Goal: Task Accomplishment & Management: Complete application form

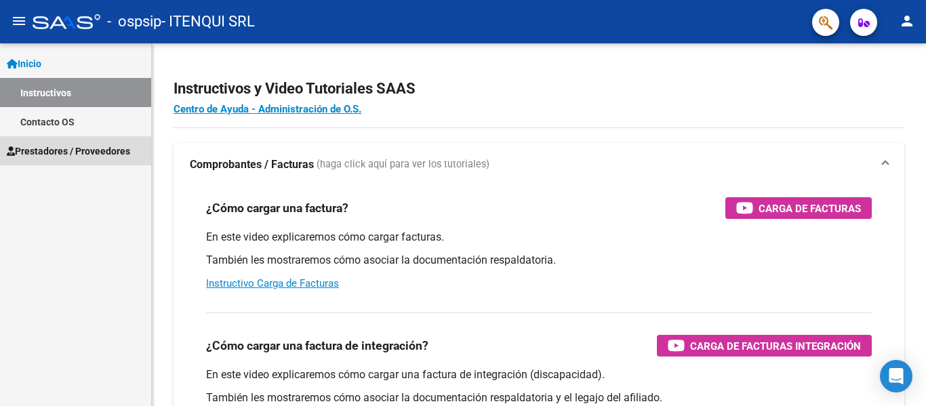
click at [61, 155] on span "Prestadores / Proveedores" at bounding box center [68, 151] width 123 height 15
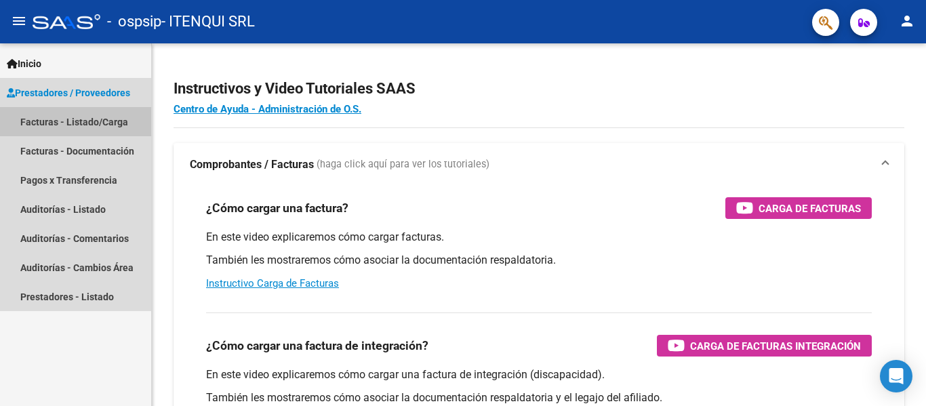
click at [50, 126] on link "Facturas - Listado/Carga" at bounding box center [75, 121] width 151 height 29
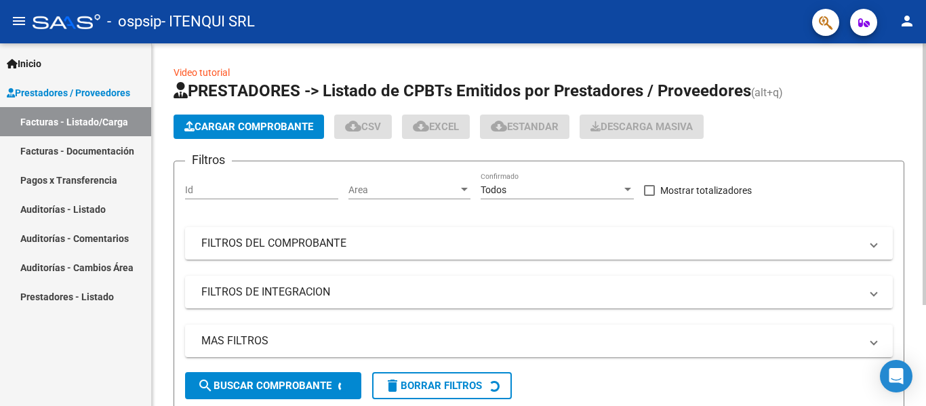
click at [283, 125] on span "Cargar Comprobante" at bounding box center [248, 127] width 129 height 12
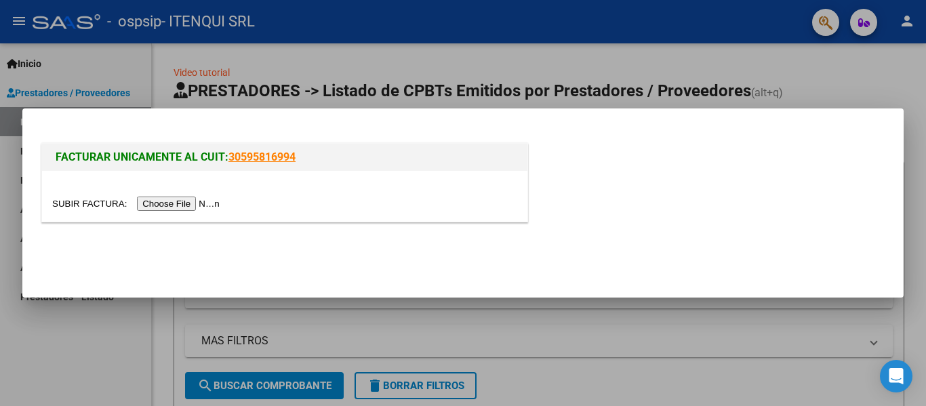
click at [170, 203] on input "file" at bounding box center [137, 204] width 171 height 14
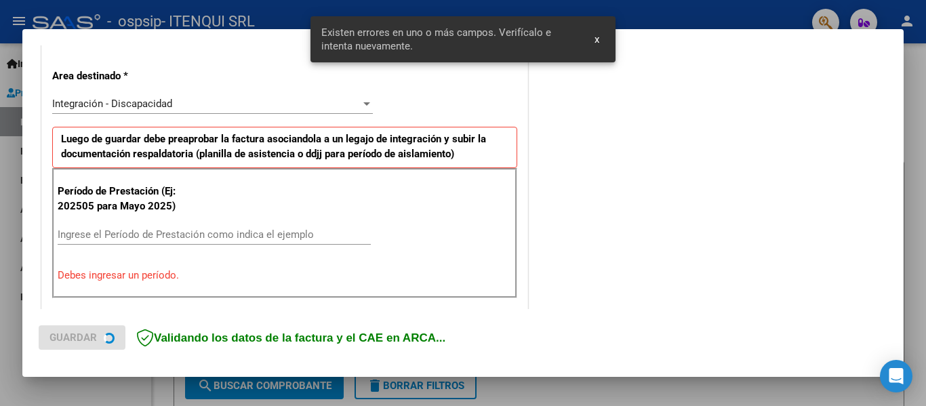
scroll to position [315, 0]
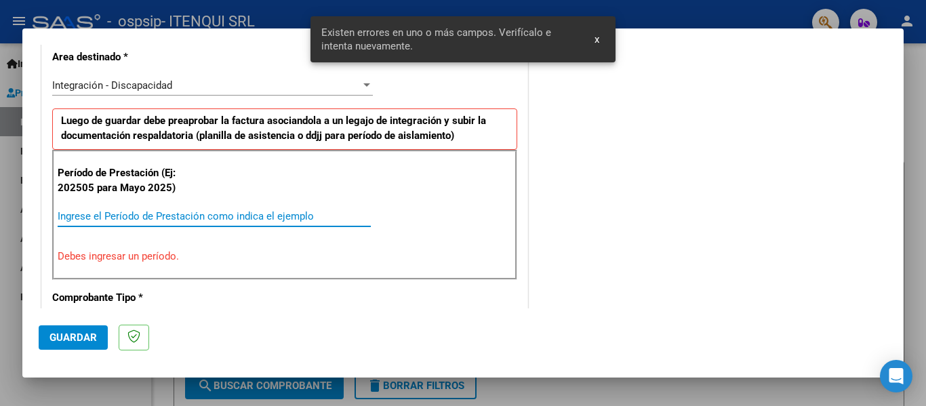
click at [137, 216] on input "Ingrese el Período de Prestación como indica el ejemplo" at bounding box center [214, 216] width 313 height 12
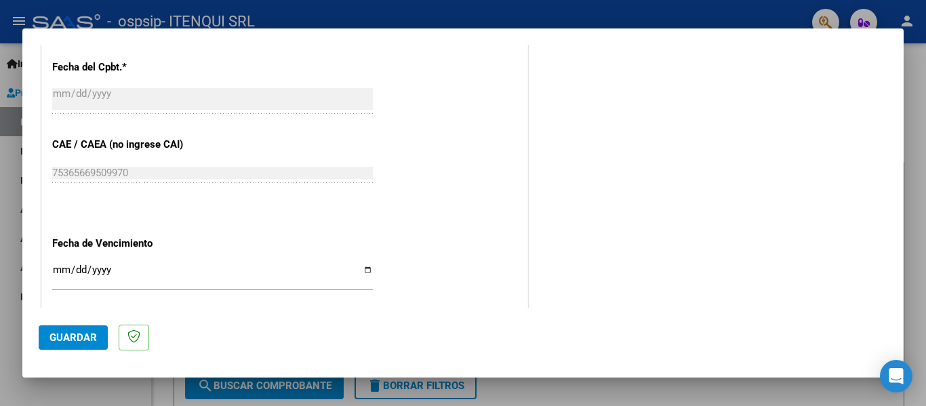
scroll to position [784, 0]
type input "202508"
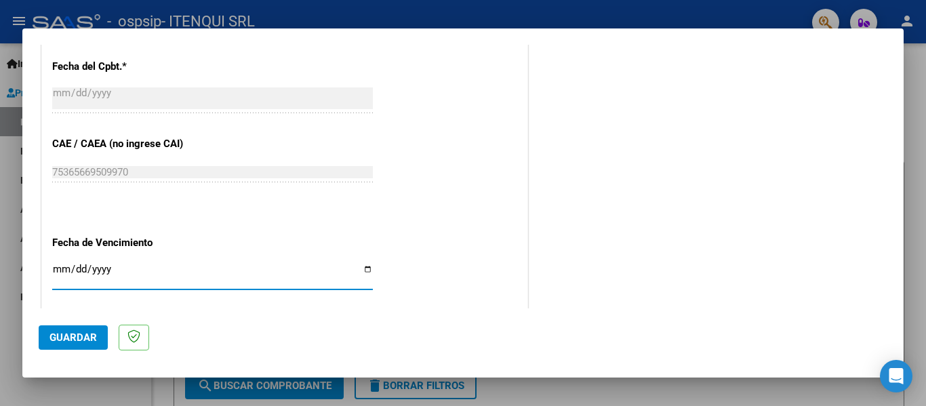
click at [362, 268] on input "Ingresar la fecha" at bounding box center [212, 275] width 321 height 22
type input "[DATE]"
click at [68, 338] on span "Guardar" at bounding box center [72, 337] width 47 height 12
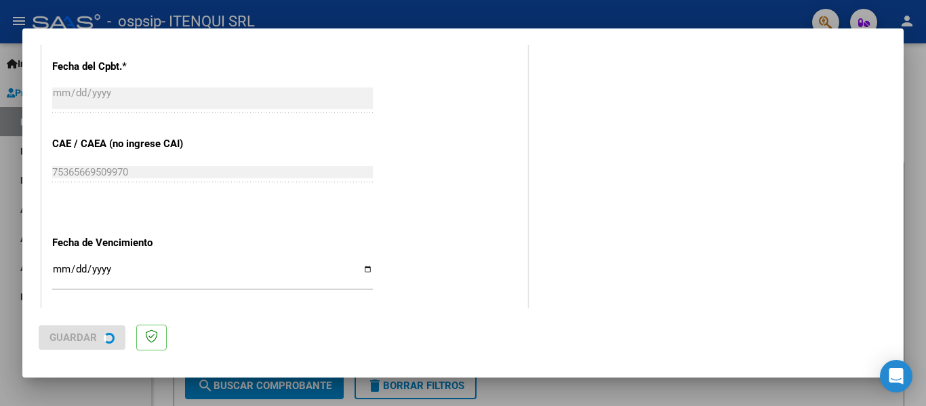
scroll to position [0, 0]
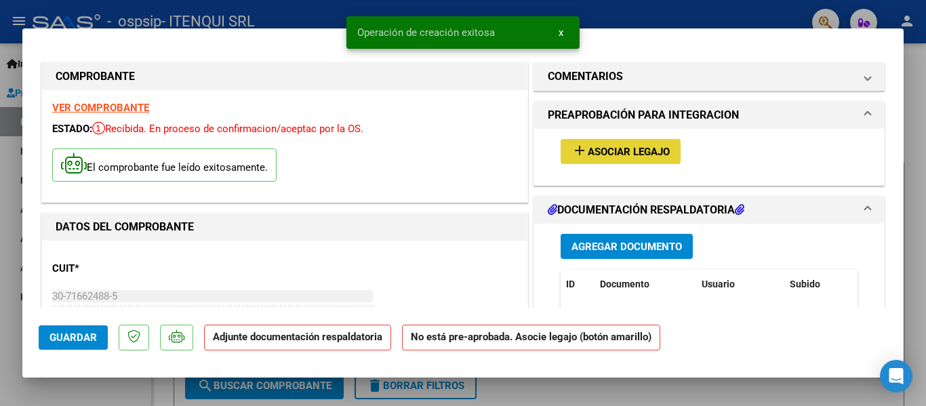
click at [612, 154] on span "Asociar Legajo" at bounding box center [629, 152] width 82 height 12
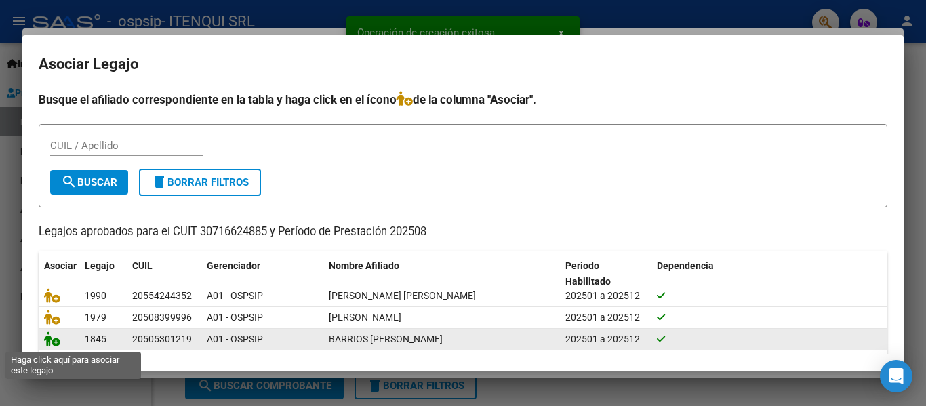
click at [48, 341] on icon at bounding box center [52, 338] width 16 height 15
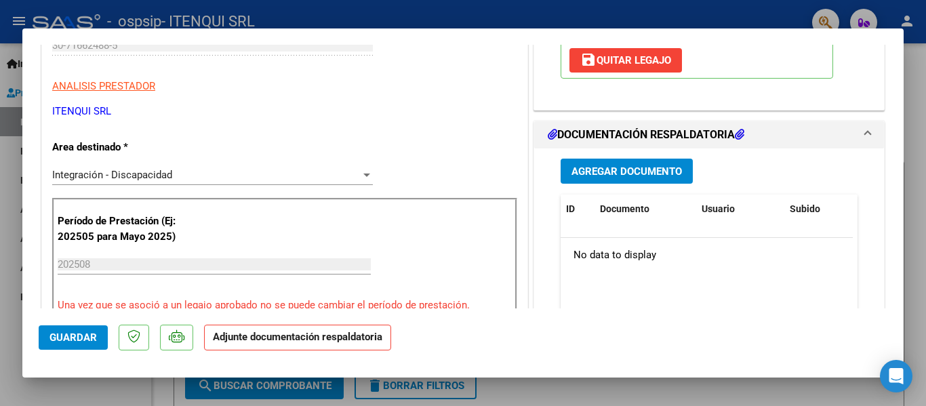
scroll to position [254, 0]
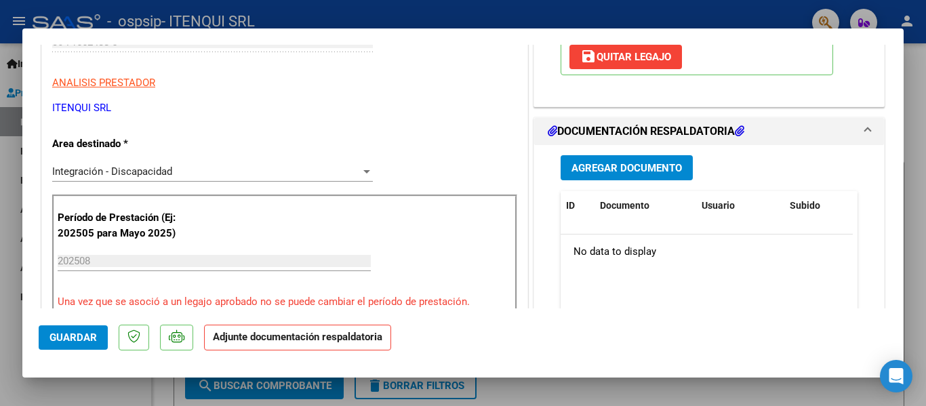
click at [610, 161] on span "Agregar Documento" at bounding box center [626, 167] width 110 height 12
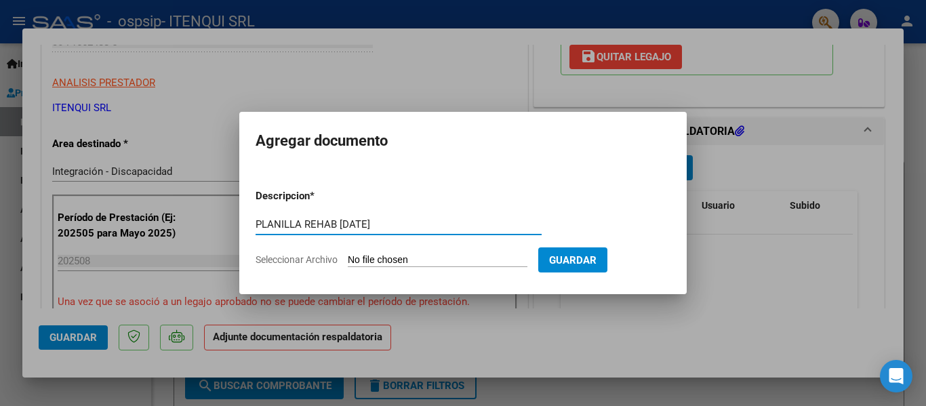
type input "PLANILLA REHAB [DATE]"
click at [439, 256] on input "Seleccionar Archivo" at bounding box center [438, 260] width 180 height 13
type input "C:\fakepath\PLANILLA REHAB [DATE].pdf"
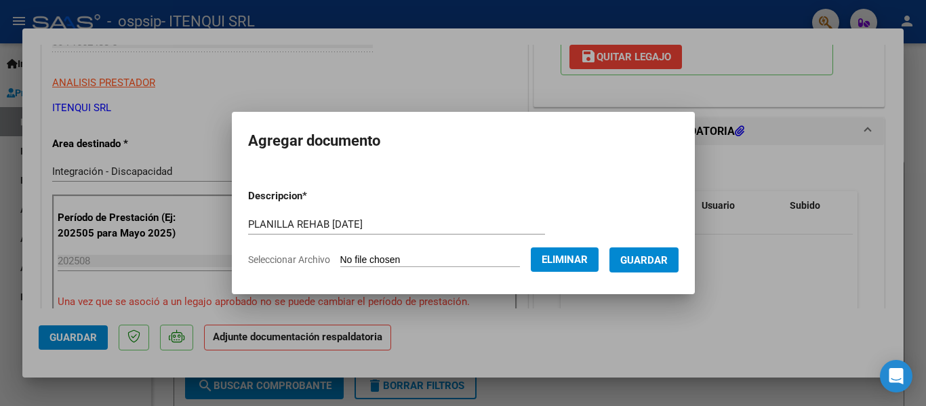
click at [657, 254] on span "Guardar" at bounding box center [643, 260] width 47 height 12
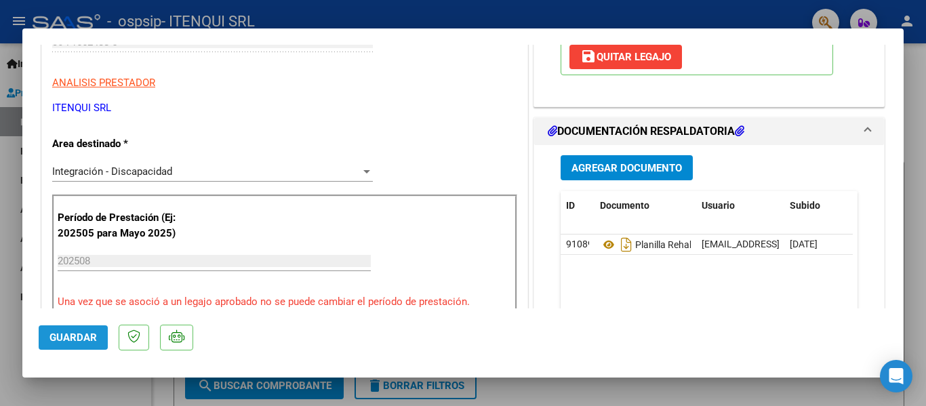
click at [70, 335] on span "Guardar" at bounding box center [72, 337] width 47 height 12
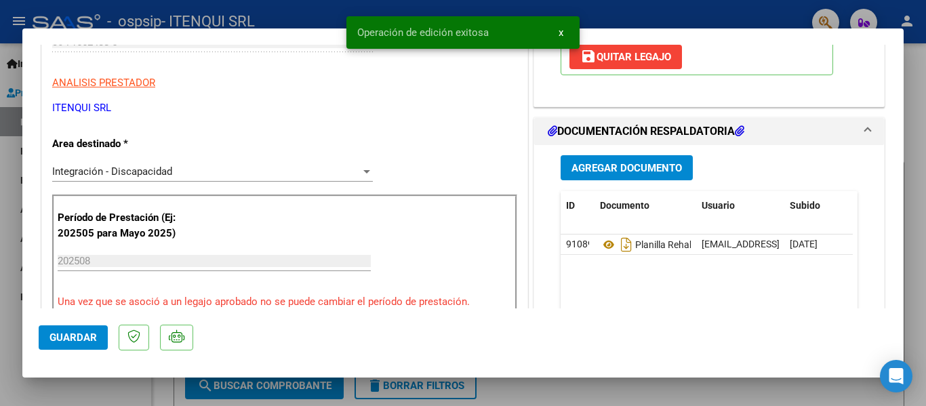
click at [9, 308] on div at bounding box center [463, 203] width 926 height 406
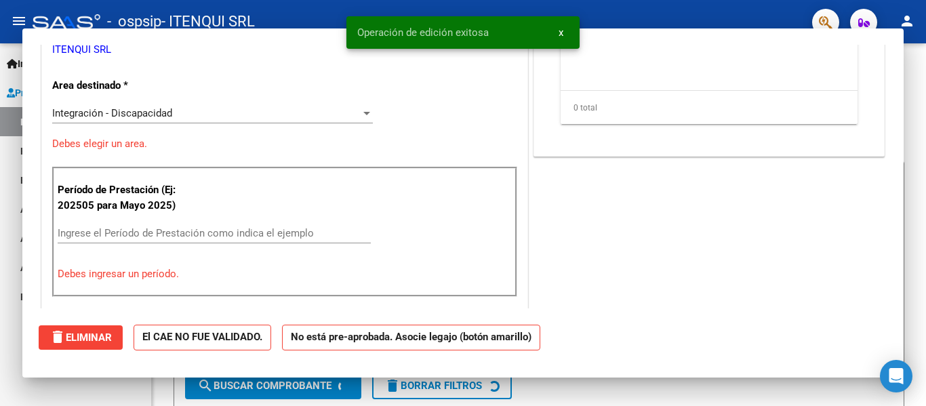
scroll to position [0, 0]
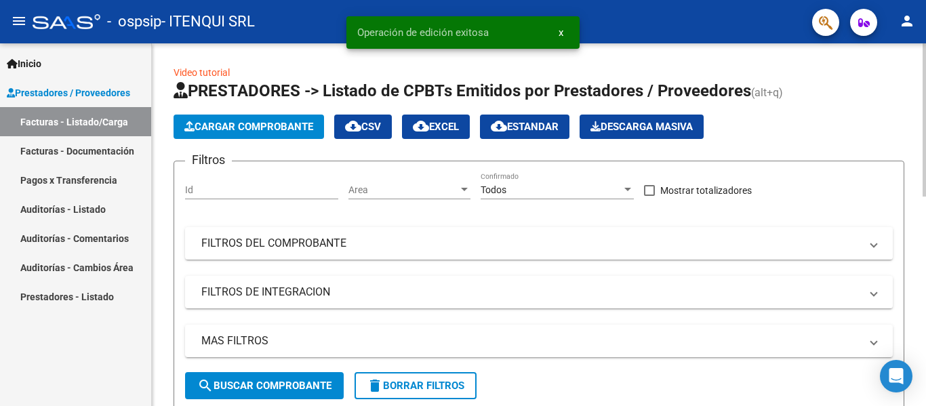
click at [239, 131] on span "Cargar Comprobante" at bounding box center [248, 127] width 129 height 12
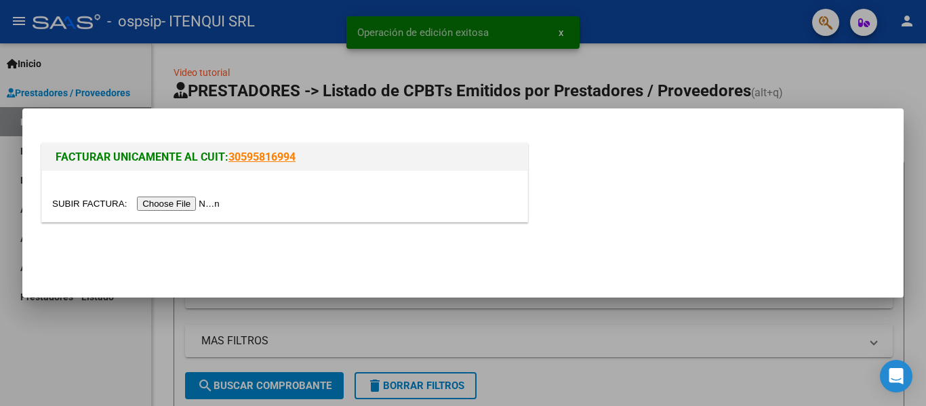
click at [182, 205] on input "file" at bounding box center [137, 204] width 171 height 14
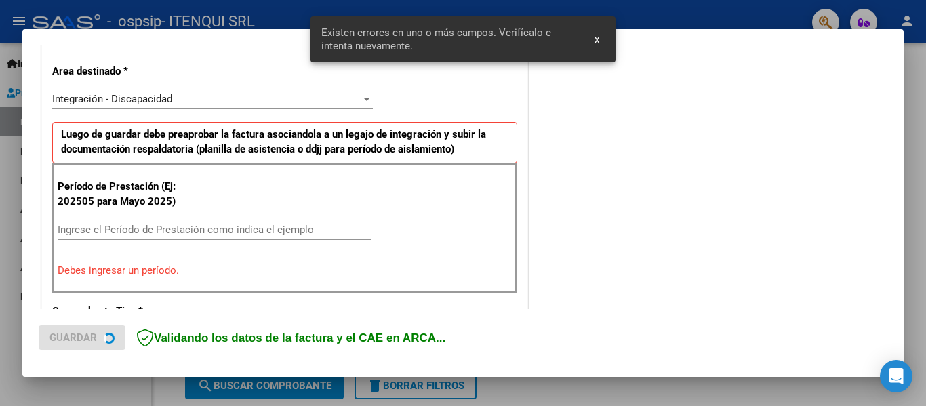
scroll to position [315, 0]
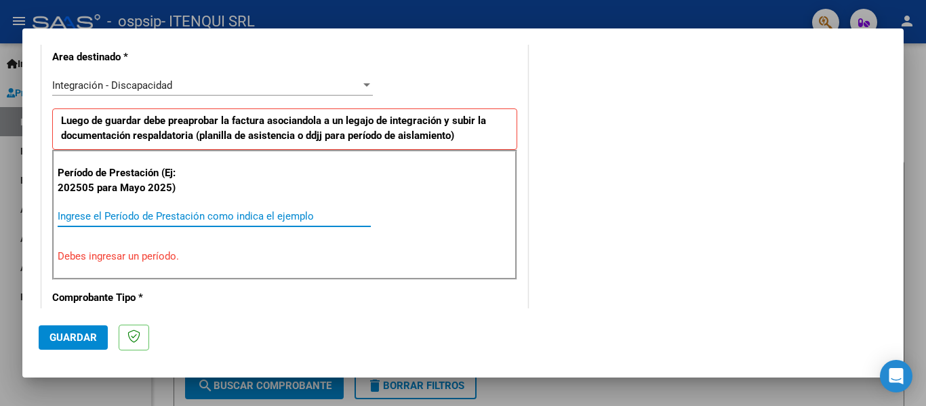
click at [165, 210] on input "Ingrese el Período de Prestación como indica el ejemplo" at bounding box center [214, 216] width 313 height 12
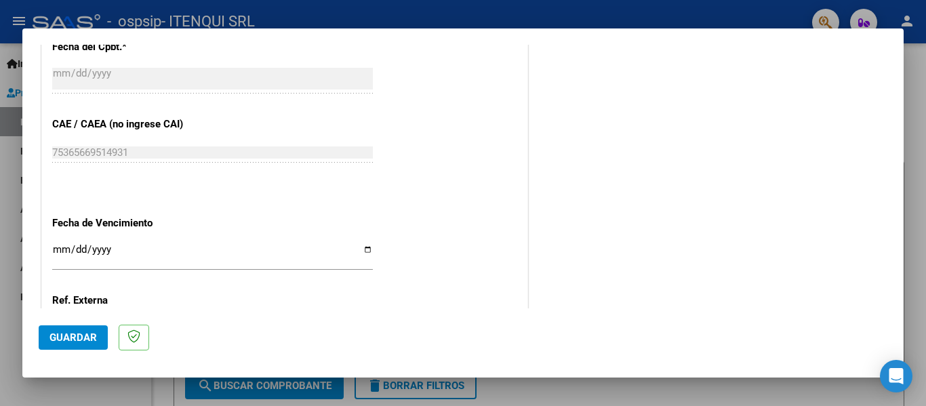
scroll to position [805, 0]
type input "202508"
click at [364, 249] on input "Ingresar la fecha" at bounding box center [212, 254] width 321 height 22
type input "[DATE]"
click at [80, 338] on span "Guardar" at bounding box center [72, 337] width 47 height 12
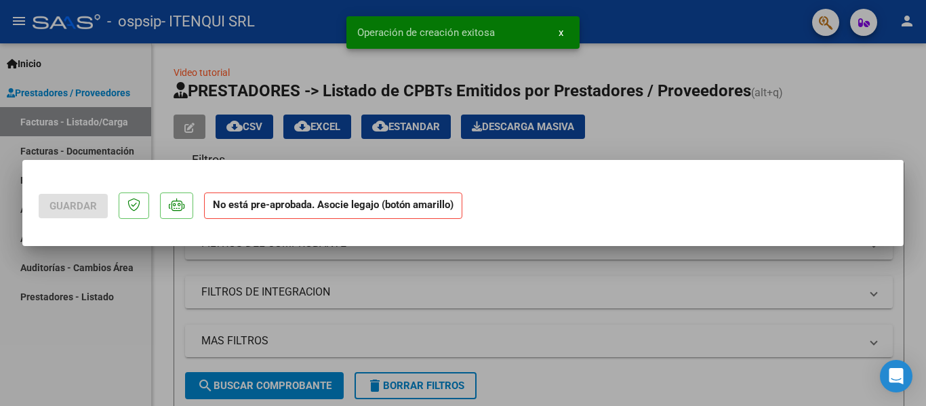
scroll to position [0, 0]
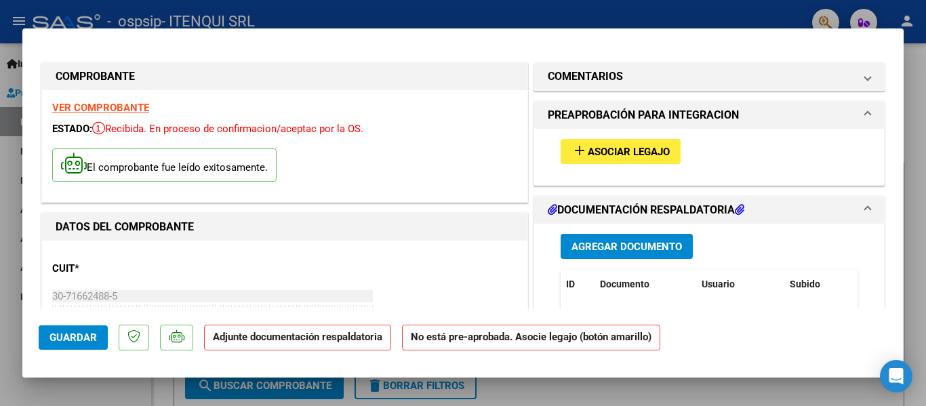
click at [619, 152] on span "Asociar Legajo" at bounding box center [629, 152] width 82 height 12
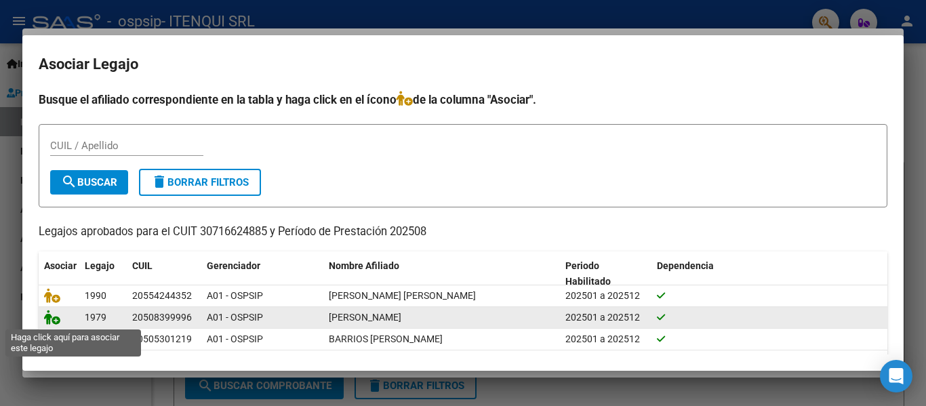
click at [52, 317] on icon at bounding box center [52, 317] width 16 height 15
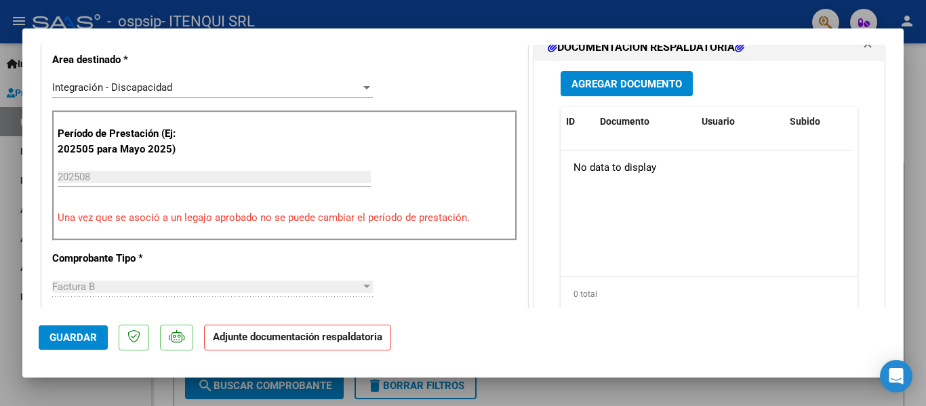
scroll to position [370, 0]
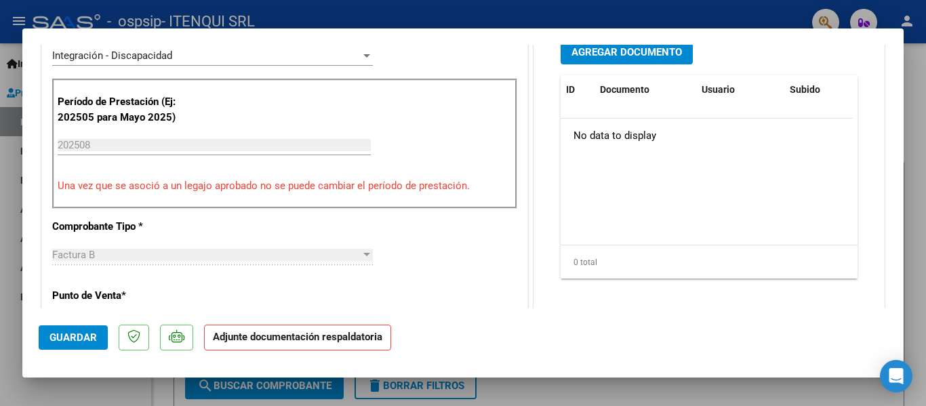
click at [638, 54] on span "Agregar Documento" at bounding box center [626, 52] width 110 height 12
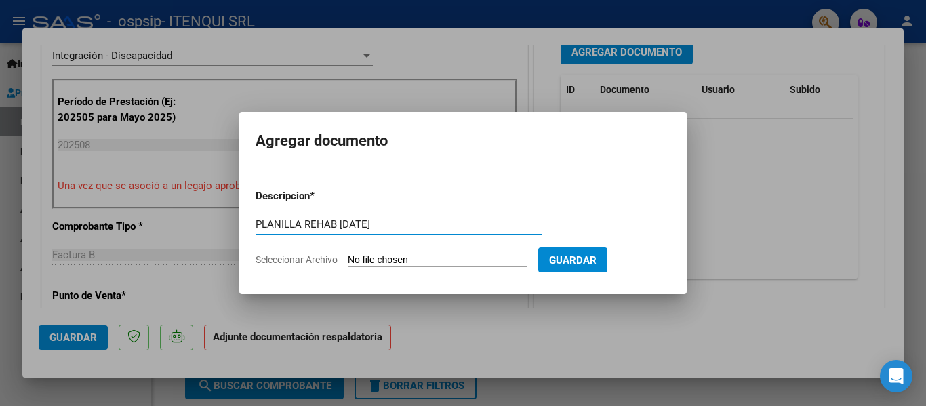
type input "PLANILLA REHAB [DATE]"
click at [389, 260] on input "Seleccionar Archivo" at bounding box center [438, 260] width 180 height 13
type input "C:\fakepath\PLANILLA REHAB [DATE].pdf"
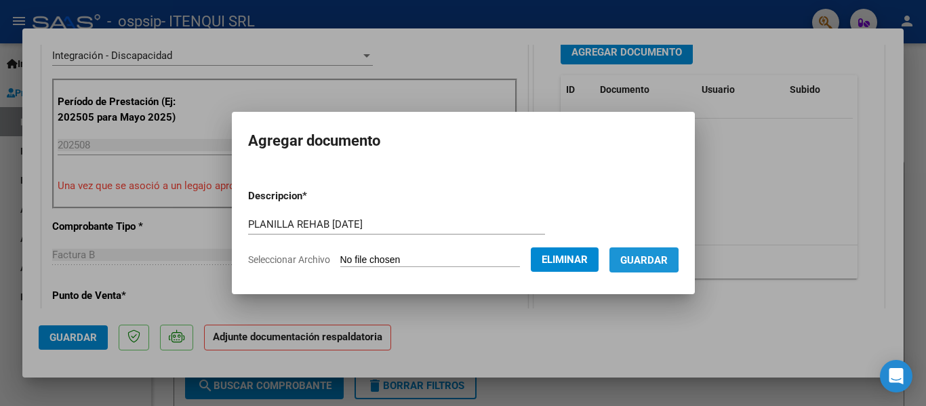
click at [649, 259] on span "Guardar" at bounding box center [643, 260] width 47 height 12
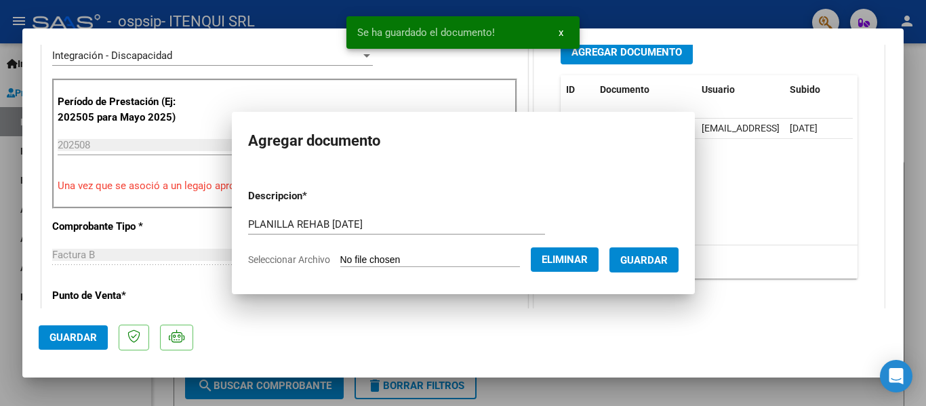
scroll to position [365, 0]
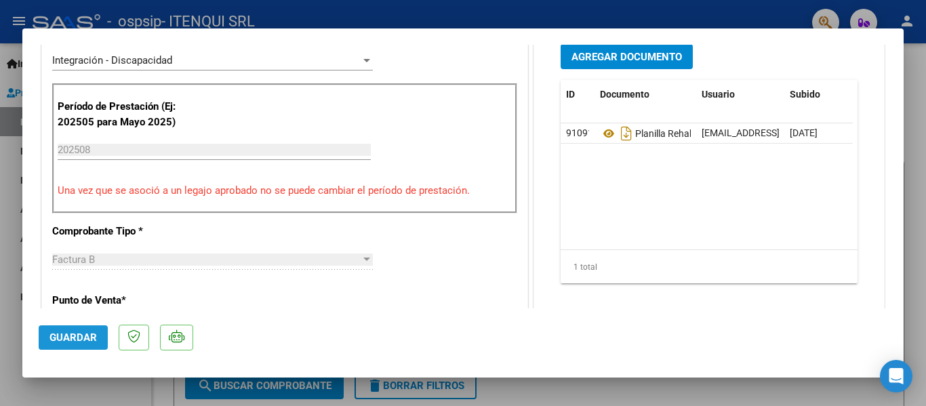
click at [82, 333] on span "Guardar" at bounding box center [72, 337] width 47 height 12
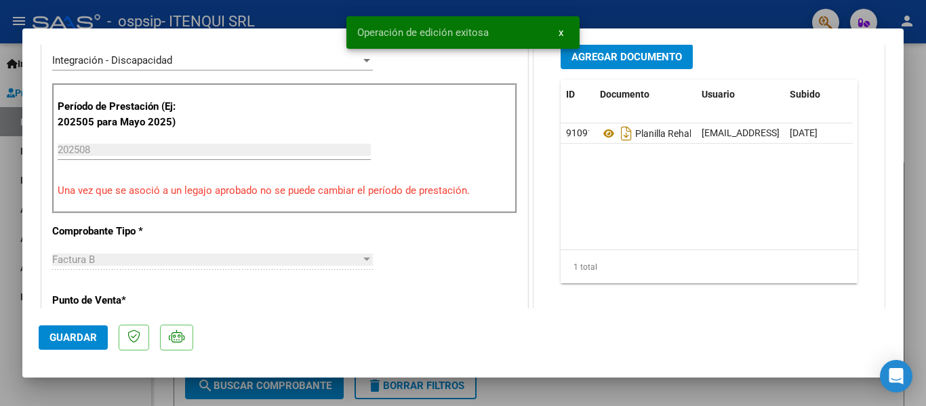
click at [92, 384] on div at bounding box center [463, 203] width 926 height 406
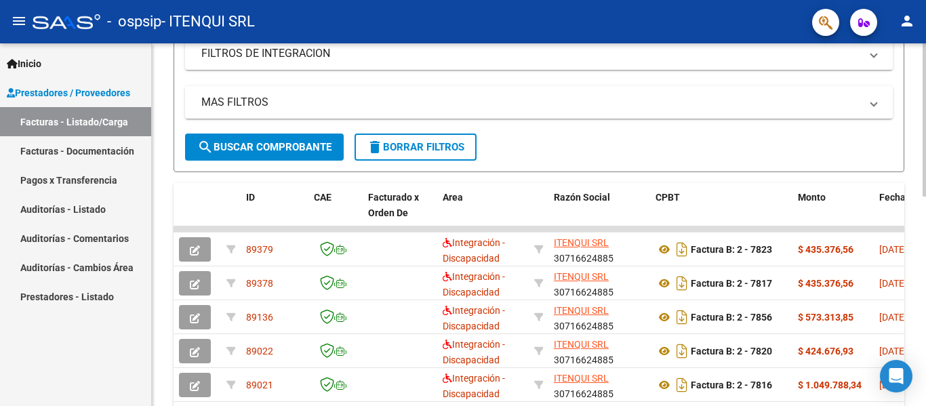
scroll to position [239, 0]
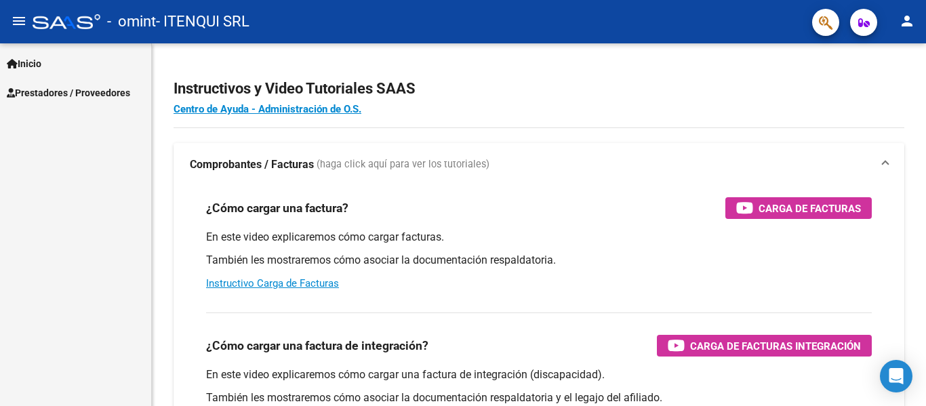
click at [96, 98] on span "Prestadores / Proveedores" at bounding box center [68, 92] width 123 height 15
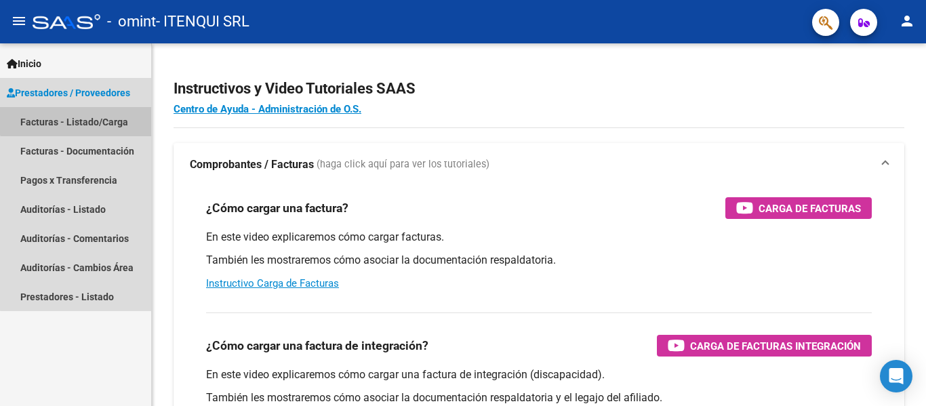
click at [90, 116] on link "Facturas - Listado/Carga" at bounding box center [75, 121] width 151 height 29
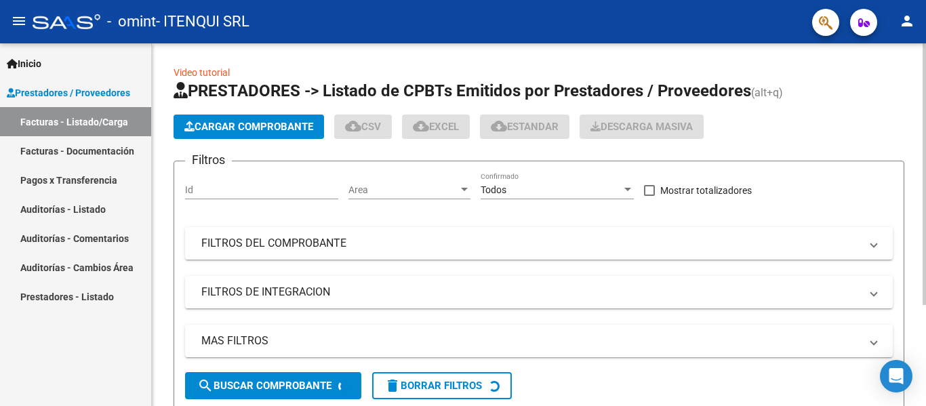
click at [218, 119] on button "Cargar Comprobante" at bounding box center [249, 127] width 150 height 24
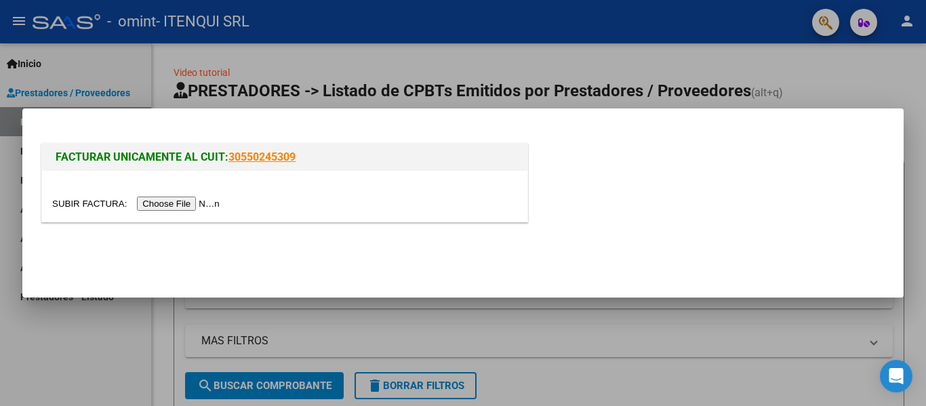
click at [195, 203] on input "file" at bounding box center [137, 204] width 171 height 14
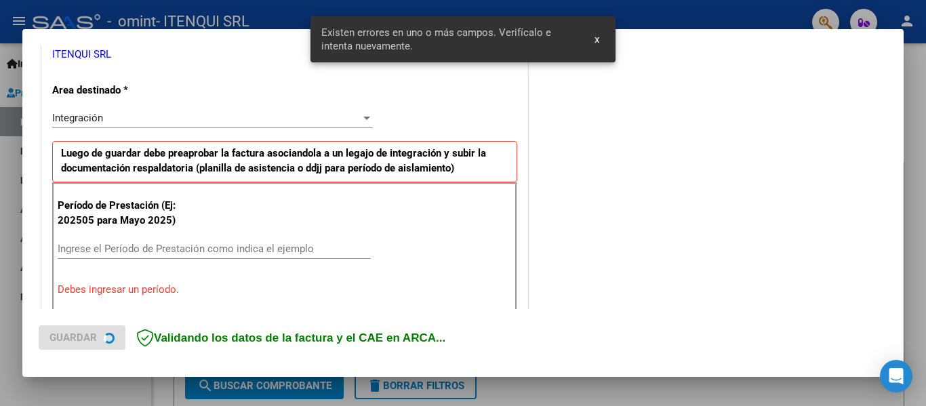
scroll to position [315, 0]
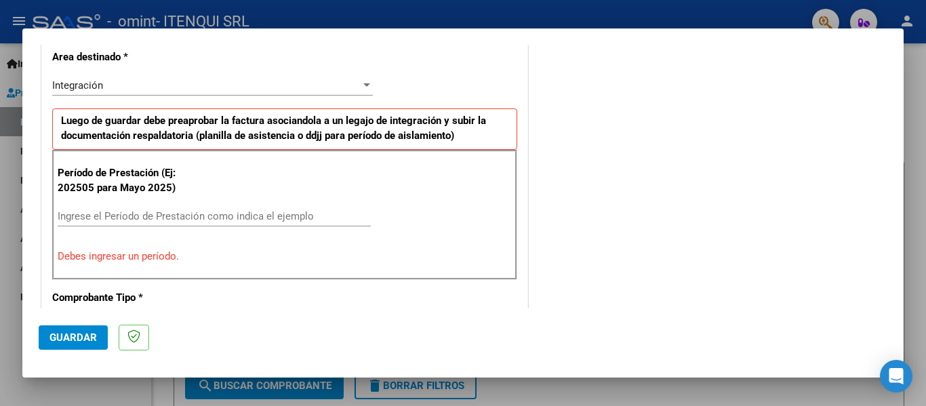
click at [127, 211] on input "Ingrese el Período de Prestación como indica el ejemplo" at bounding box center [214, 216] width 313 height 12
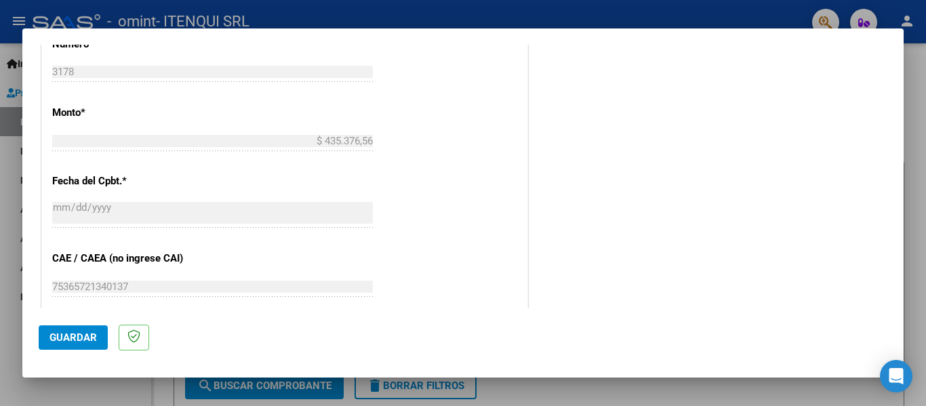
scroll to position [761, 0]
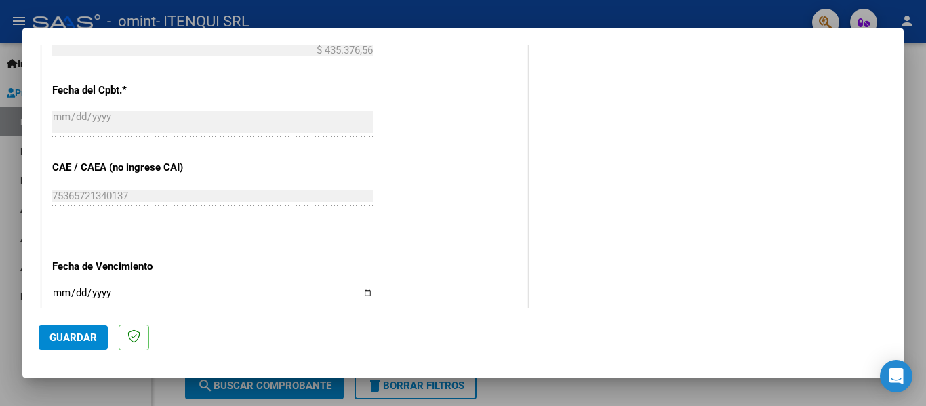
type input "202508"
click at [114, 295] on input "Ingresar la fecha" at bounding box center [212, 298] width 321 height 22
click at [365, 294] on input "Ingresar la fecha" at bounding box center [212, 298] width 321 height 22
type input "[DATE]"
click at [73, 332] on span "Guardar" at bounding box center [72, 337] width 47 height 12
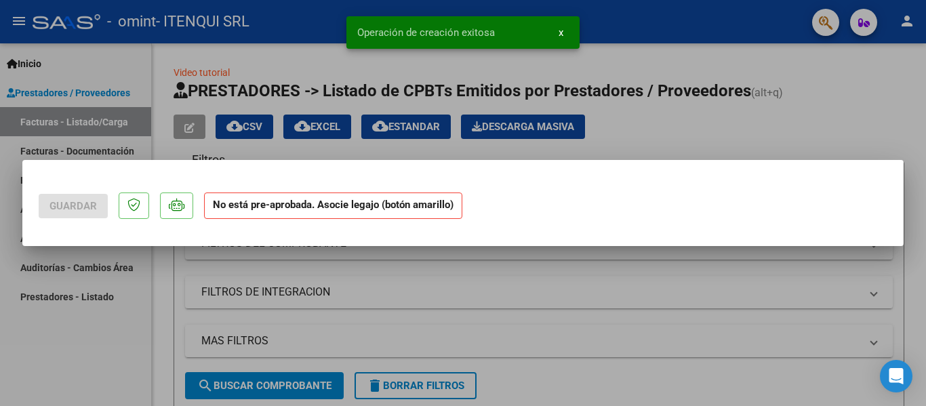
scroll to position [0, 0]
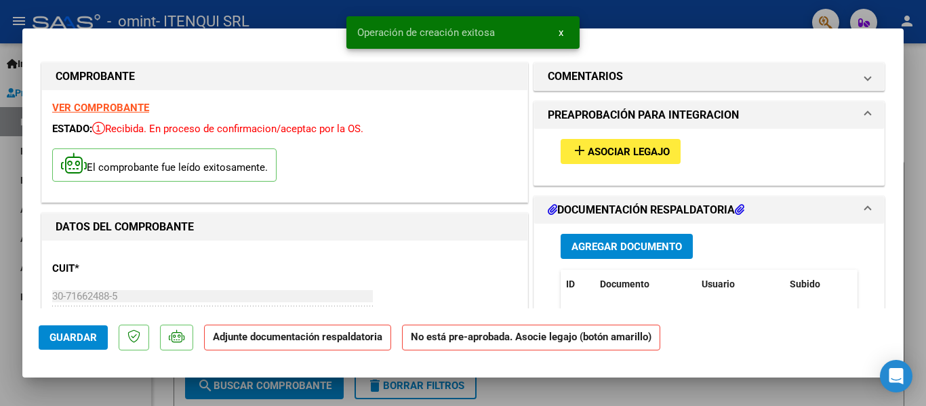
click at [639, 151] on span "Asociar Legajo" at bounding box center [629, 152] width 82 height 12
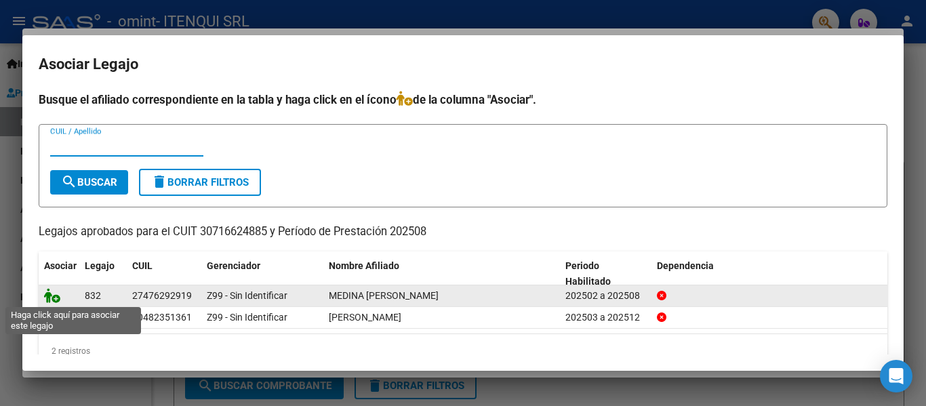
click at [54, 296] on icon at bounding box center [52, 295] width 16 height 15
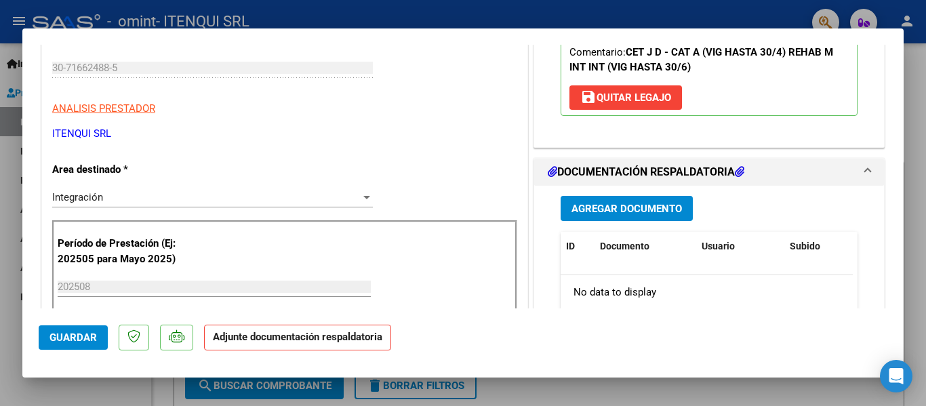
scroll to position [243, 0]
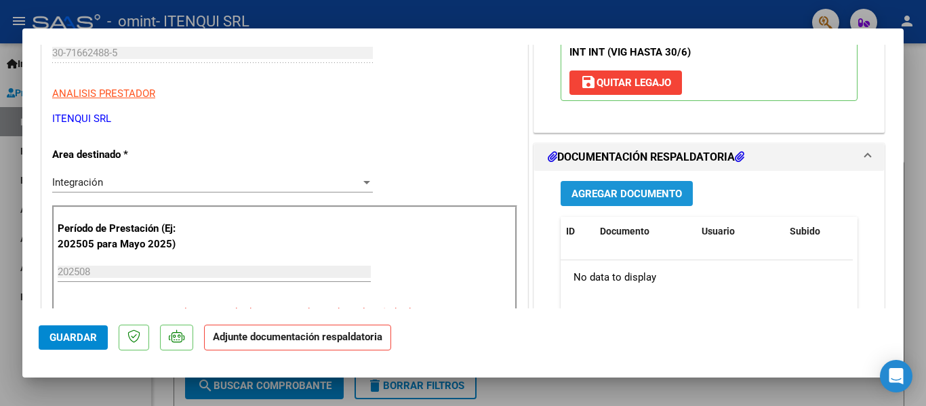
click at [641, 195] on span "Agregar Documento" at bounding box center [626, 194] width 110 height 12
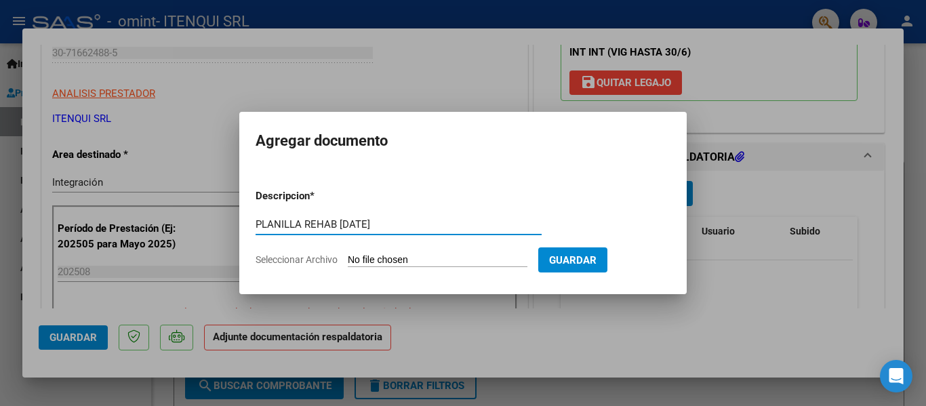
type input "PLANILLA REHAB [DATE]"
click at [405, 257] on input "Seleccionar Archivo" at bounding box center [438, 260] width 180 height 13
type input "C:\fakepath\PLANILLA REHAB [DATE].pdf"
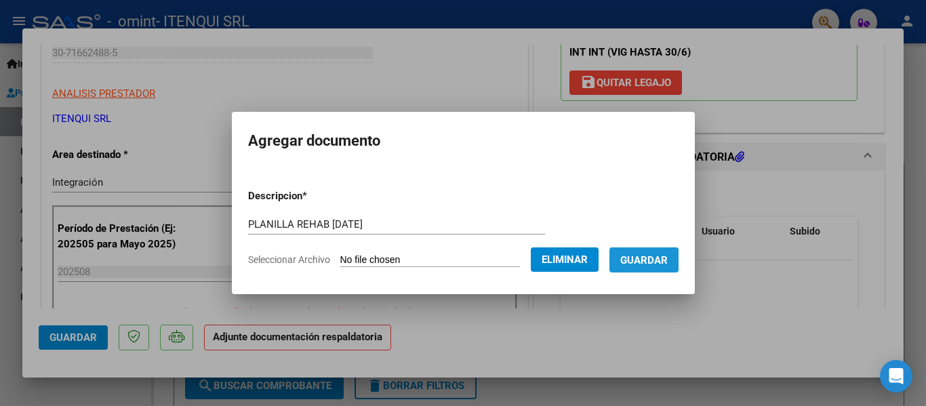
click at [649, 260] on span "Guardar" at bounding box center [643, 260] width 47 height 12
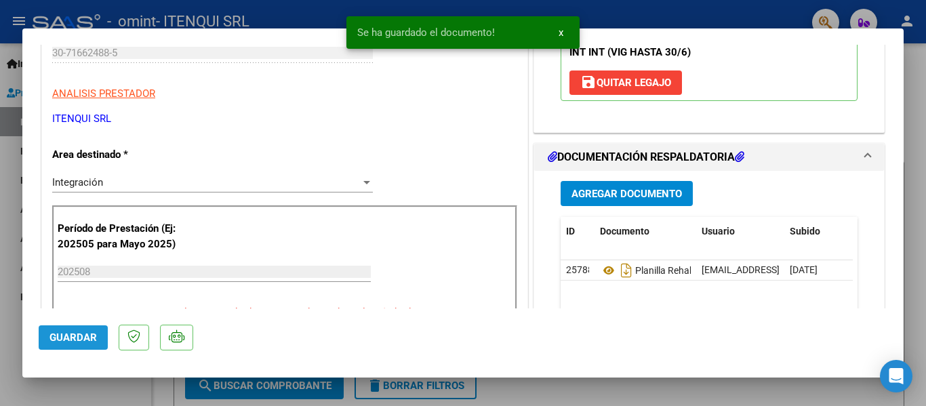
click at [72, 346] on button "Guardar" at bounding box center [73, 337] width 69 height 24
click at [90, 390] on div at bounding box center [463, 203] width 926 height 406
type input "$ 0,00"
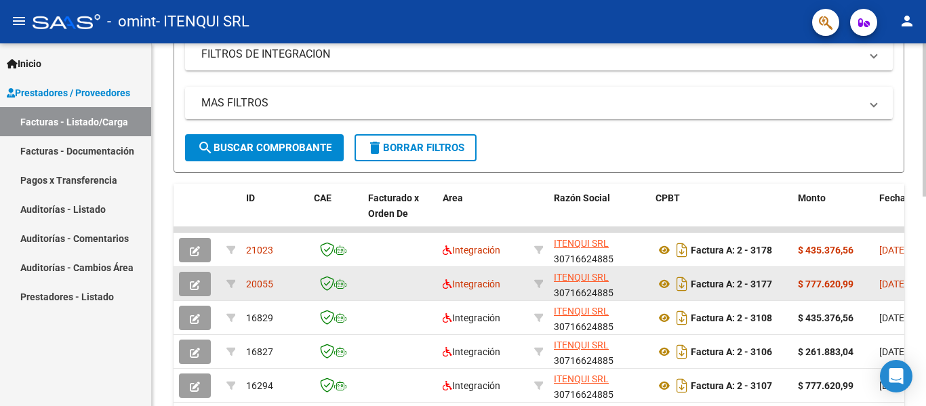
scroll to position [0, 0]
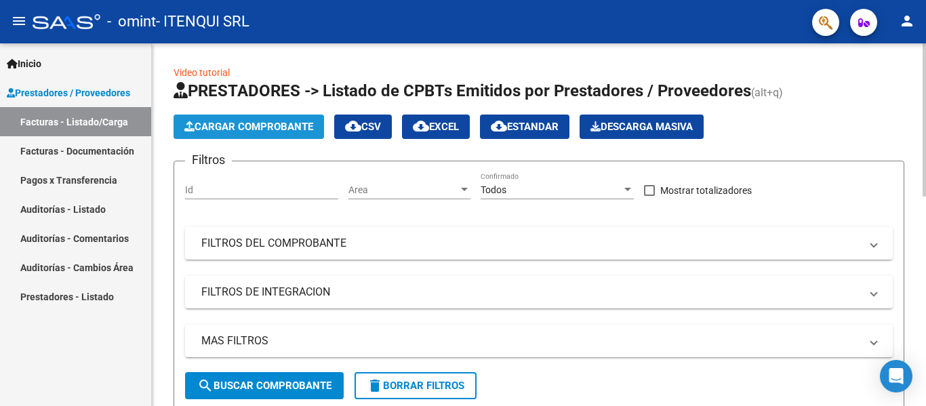
click at [285, 128] on span "Cargar Comprobante" at bounding box center [248, 127] width 129 height 12
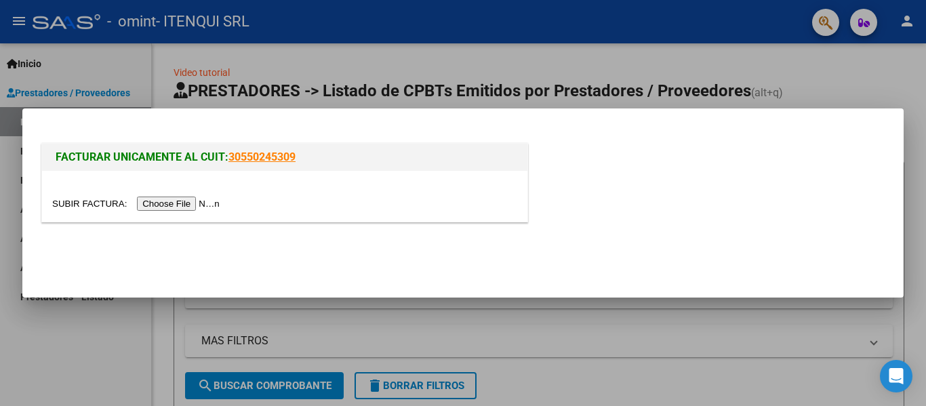
click at [161, 202] on input "file" at bounding box center [137, 204] width 171 height 14
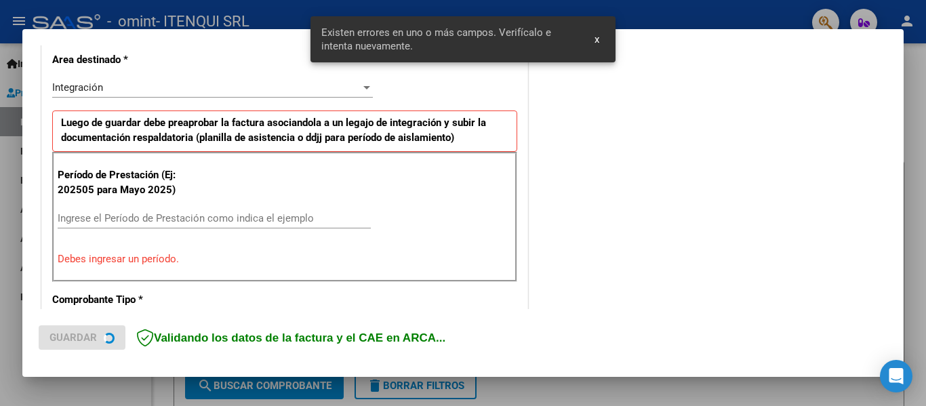
scroll to position [315, 0]
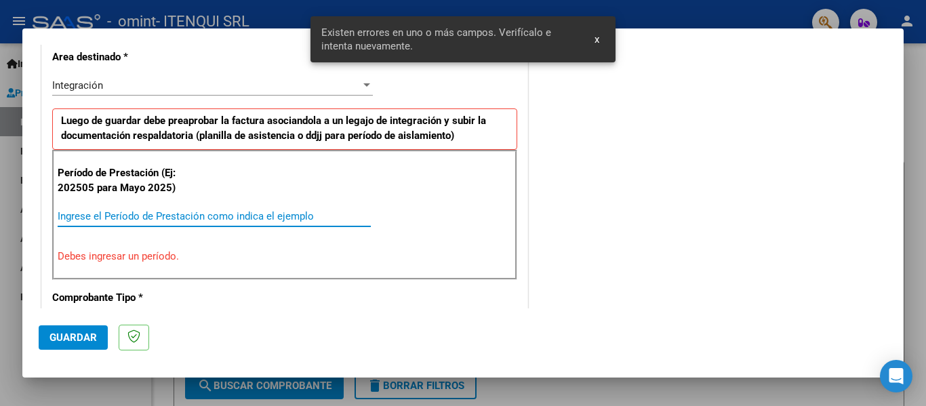
click at [141, 214] on input "Ingrese el Período de Prestación como indica el ejemplo" at bounding box center [214, 216] width 313 height 12
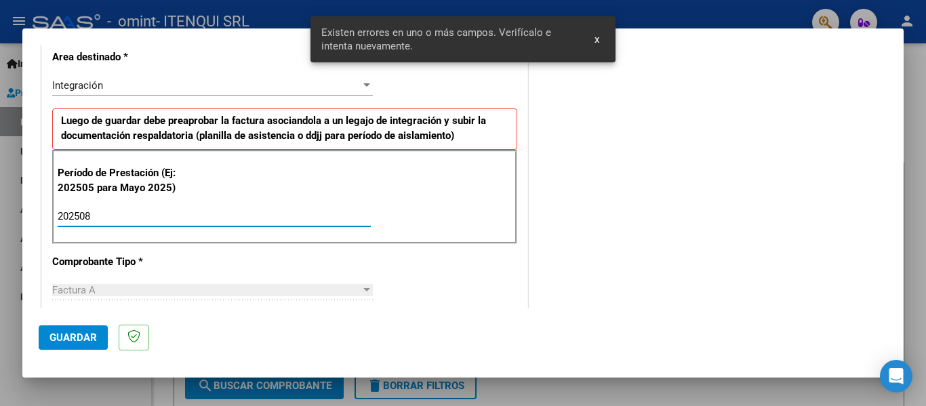
type input "202508"
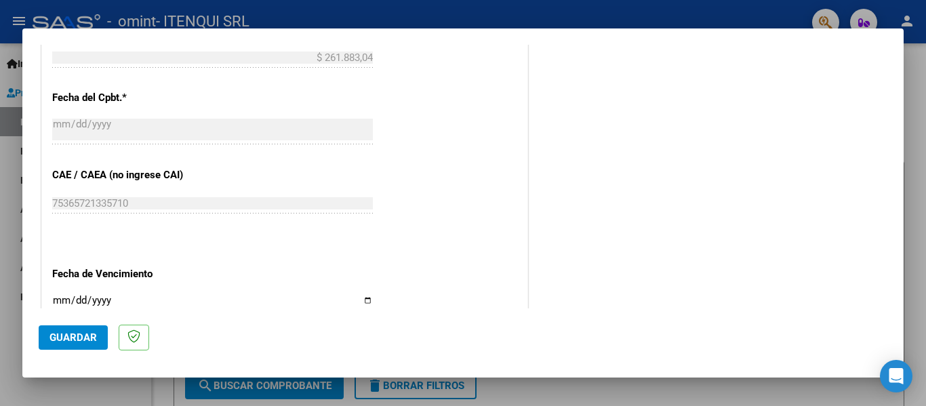
scroll to position [837, 0]
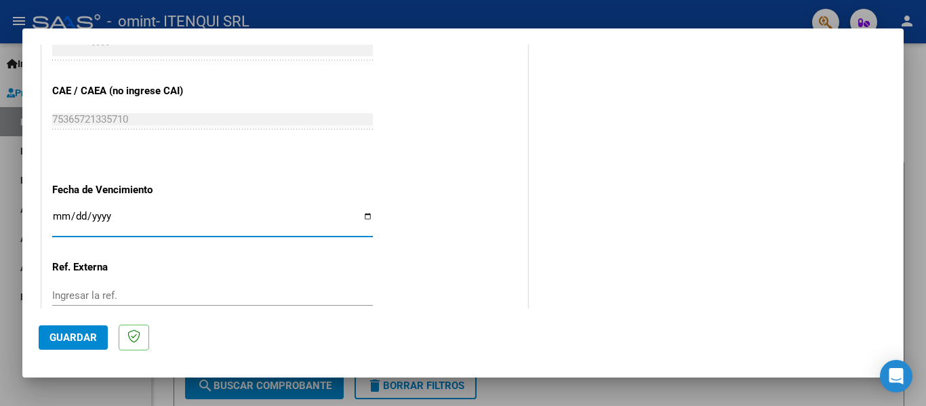
click at [363, 218] on input "Ingresar la fecha" at bounding box center [212, 222] width 321 height 22
type input "[DATE]"
click at [61, 338] on span "Guardar" at bounding box center [72, 337] width 47 height 12
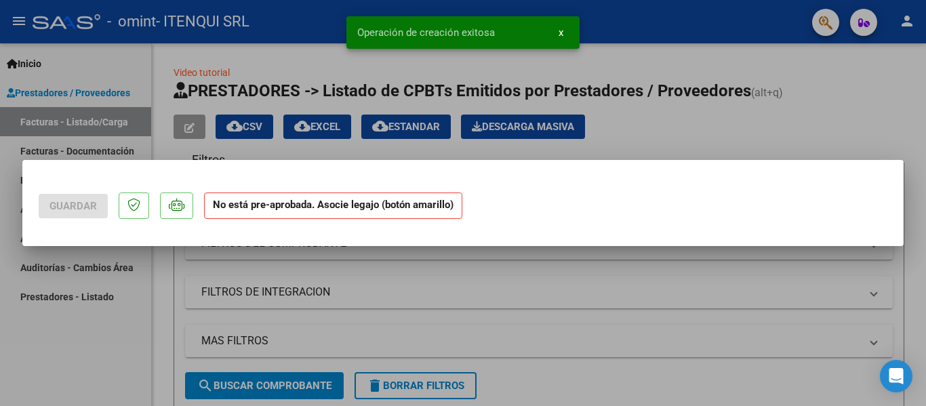
scroll to position [0, 0]
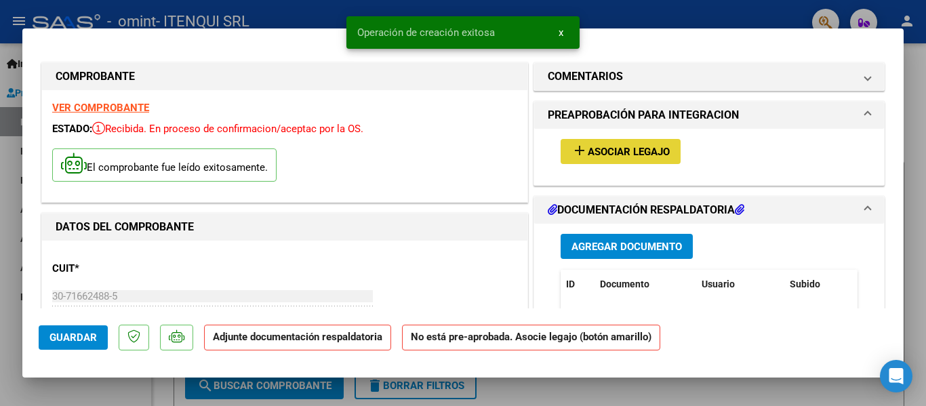
click at [601, 150] on span "Asociar Legajo" at bounding box center [629, 152] width 82 height 12
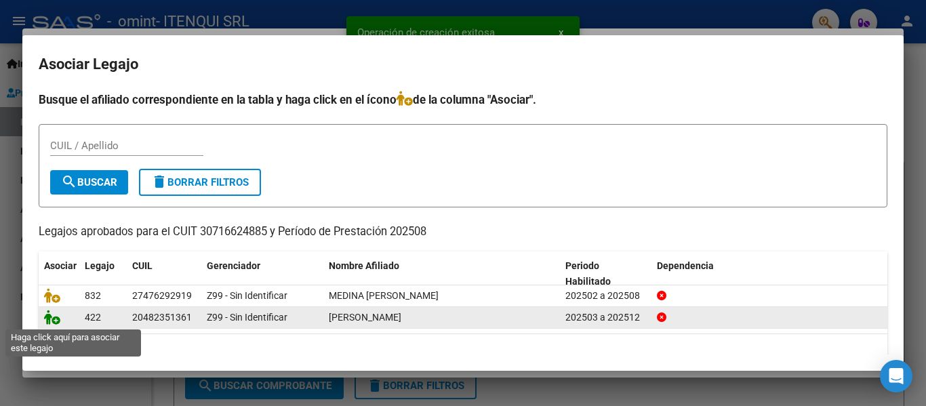
click at [52, 321] on icon at bounding box center [52, 317] width 16 height 15
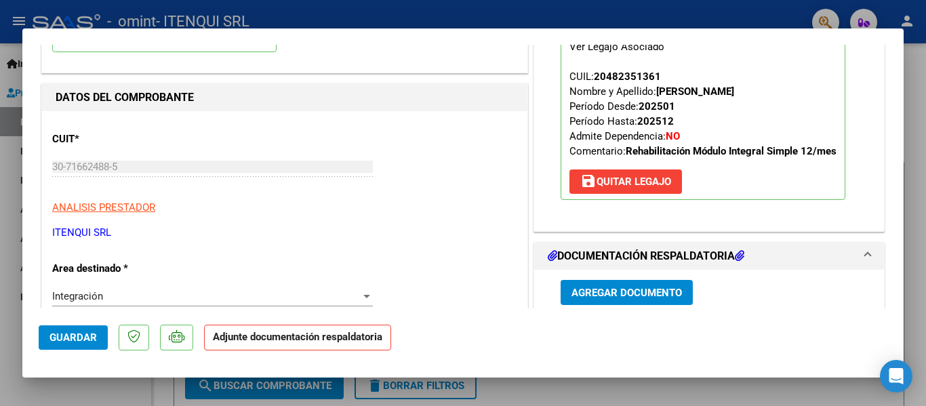
scroll to position [148, 0]
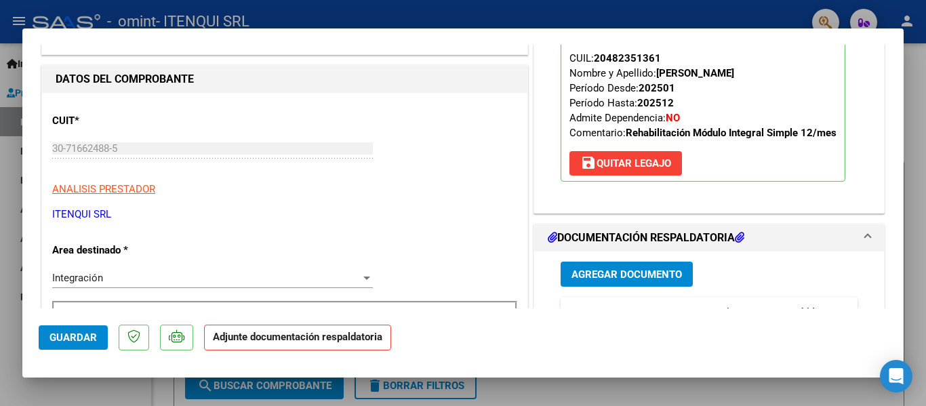
click at [641, 279] on span "Agregar Documento" at bounding box center [626, 274] width 110 height 12
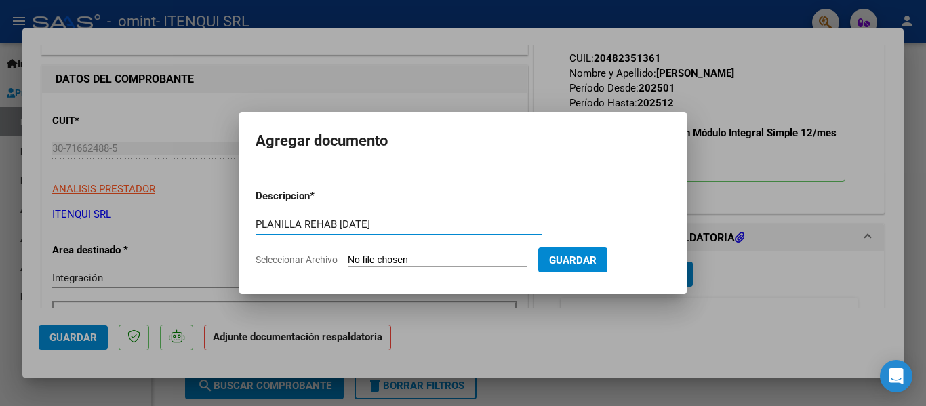
type input "PLANILLA REHAB [DATE]"
click at [442, 254] on input "Seleccionar Archivo" at bounding box center [438, 260] width 180 height 13
type input "C:\fakepath\PLANILLA AGOSTO 2025.pdf"
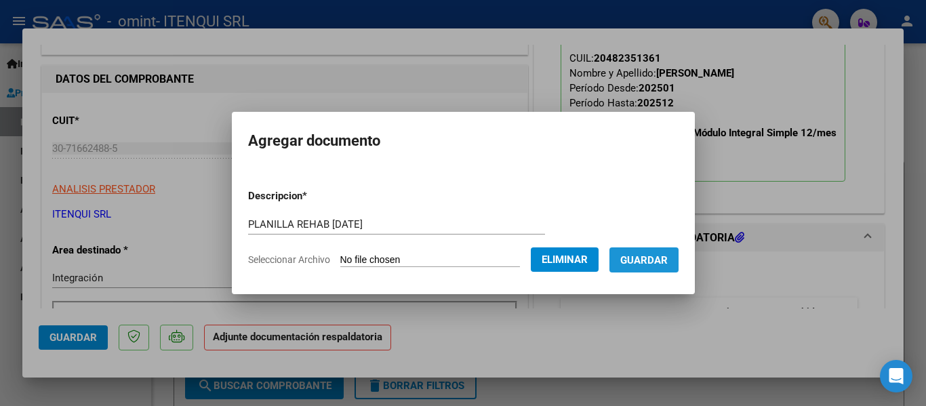
click at [668, 258] on span "Guardar" at bounding box center [643, 260] width 47 height 12
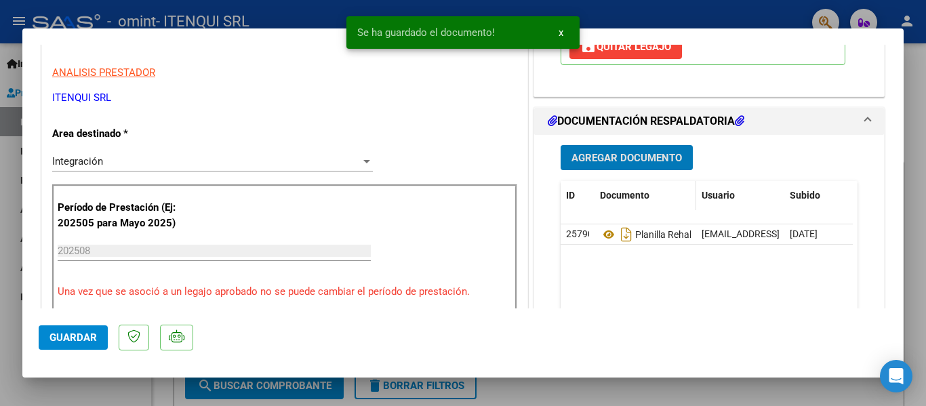
scroll to position [265, 0]
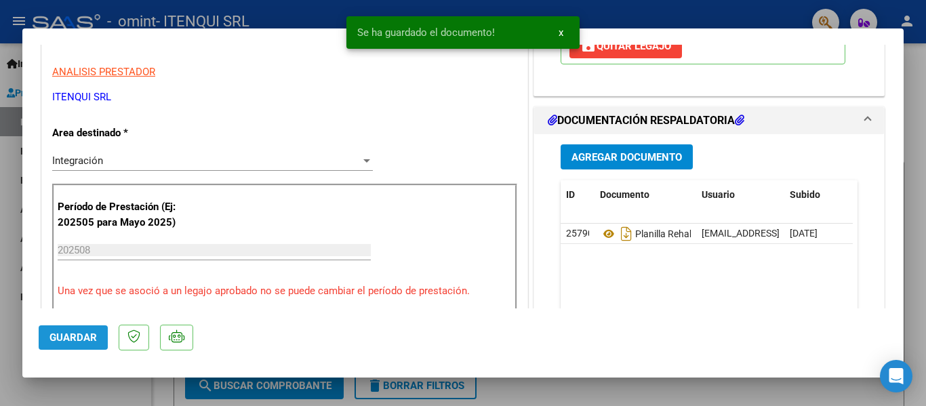
click at [60, 336] on span "Guardar" at bounding box center [72, 337] width 47 height 12
click at [87, 389] on div at bounding box center [463, 203] width 926 height 406
type input "$ 0,00"
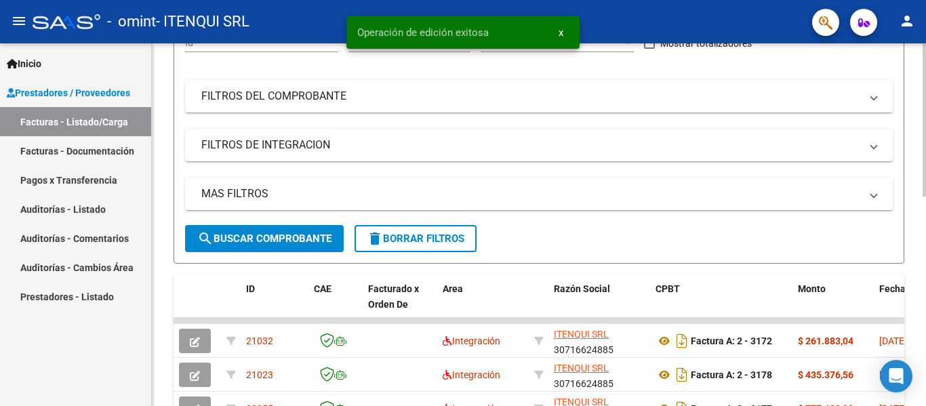
scroll to position [146, 0]
